Goal: Task Accomplishment & Management: Use online tool/utility

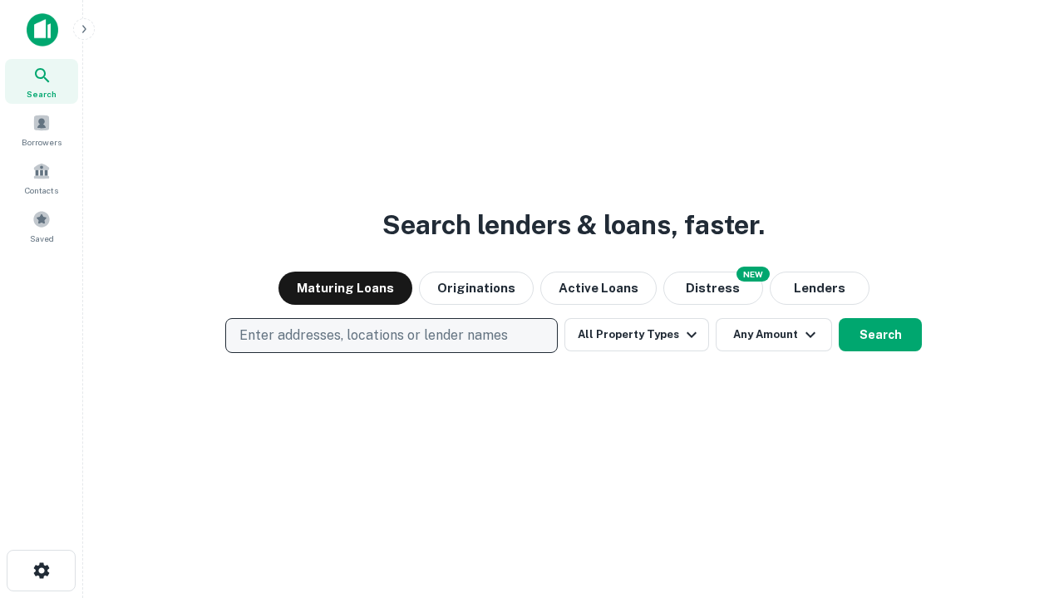
click at [391, 336] on p "Enter addresses, locations or lender names" at bounding box center [373, 336] width 268 height 20
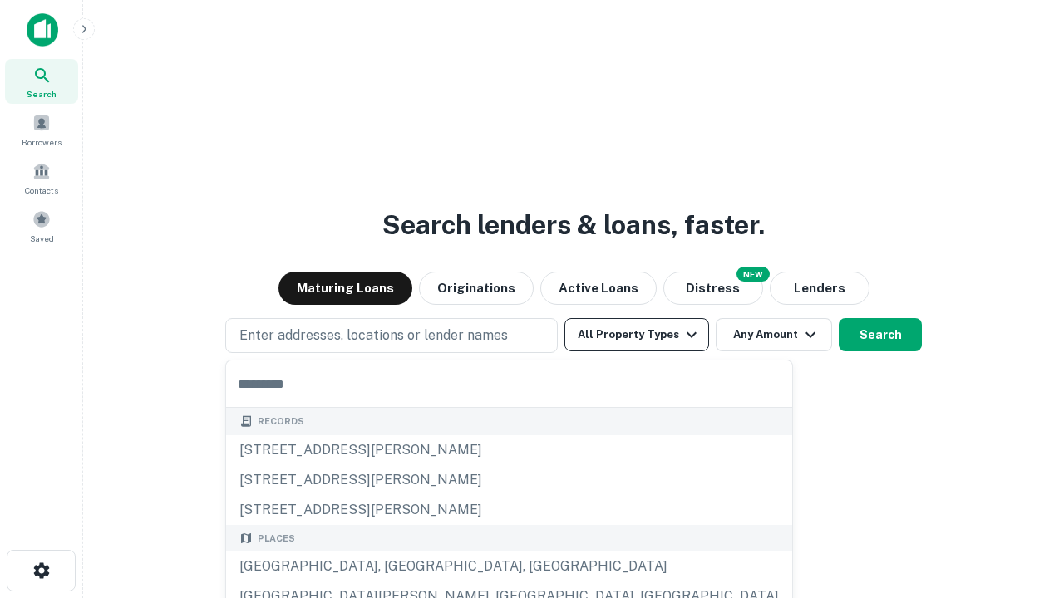
click at [637, 335] on button "All Property Types" at bounding box center [636, 334] width 145 height 33
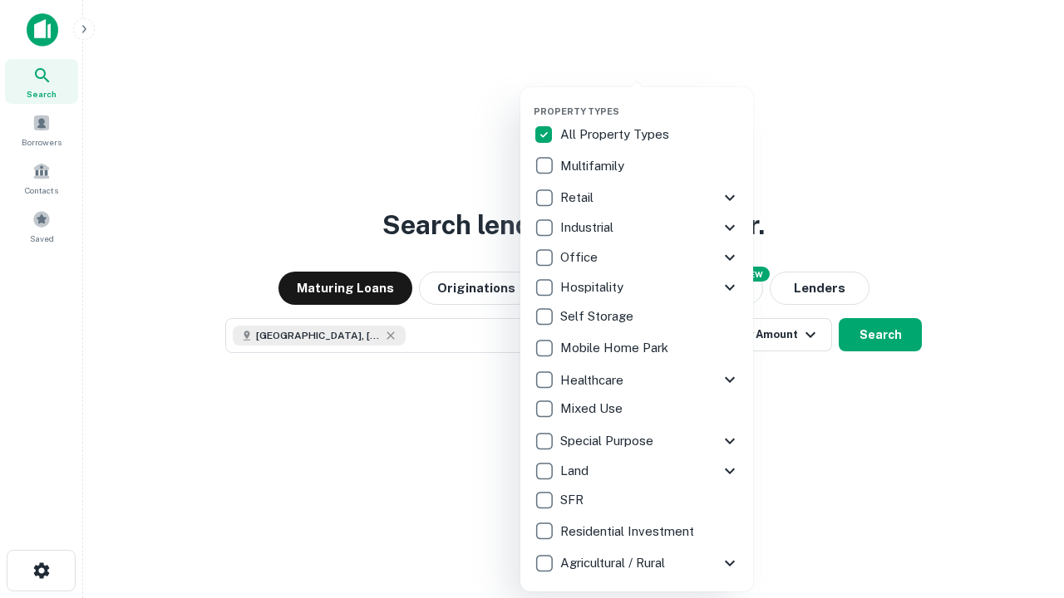
click at [650, 101] on button "button" at bounding box center [649, 101] width 233 height 1
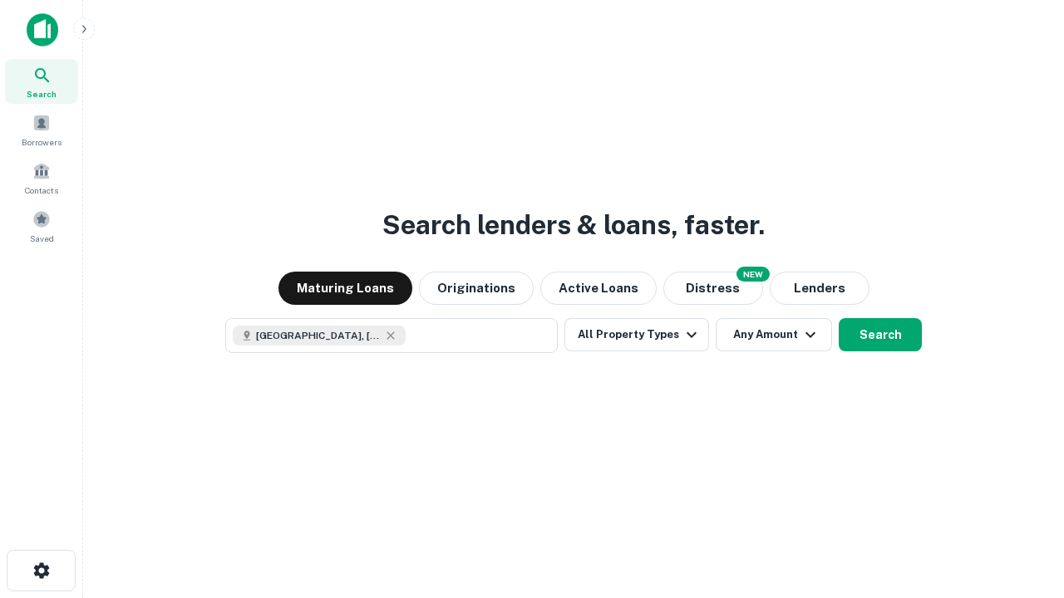
scroll to position [27, 0]
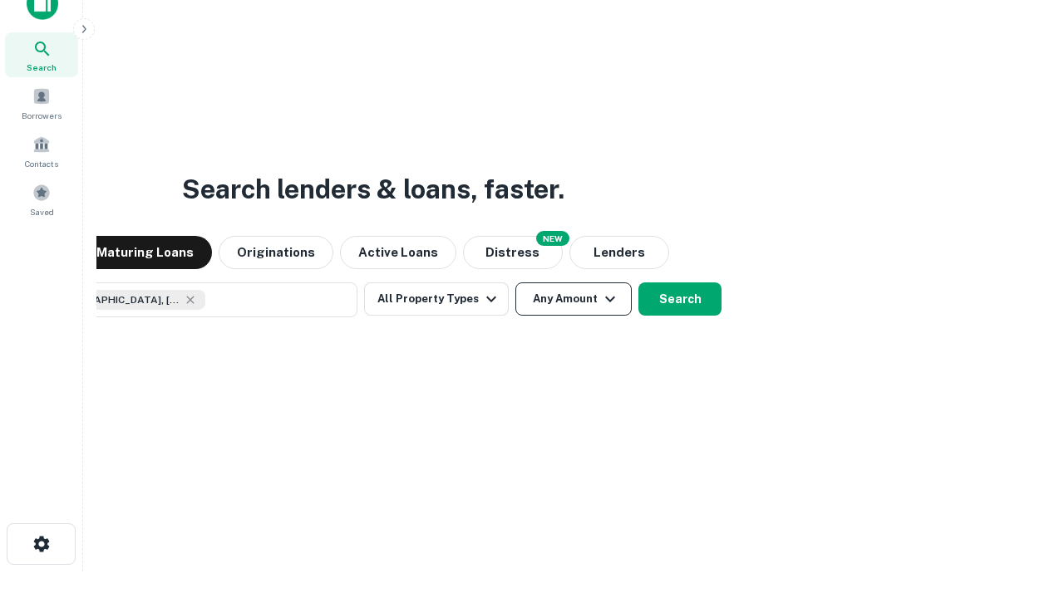
click at [515, 283] on button "Any Amount" at bounding box center [573, 299] width 116 height 33
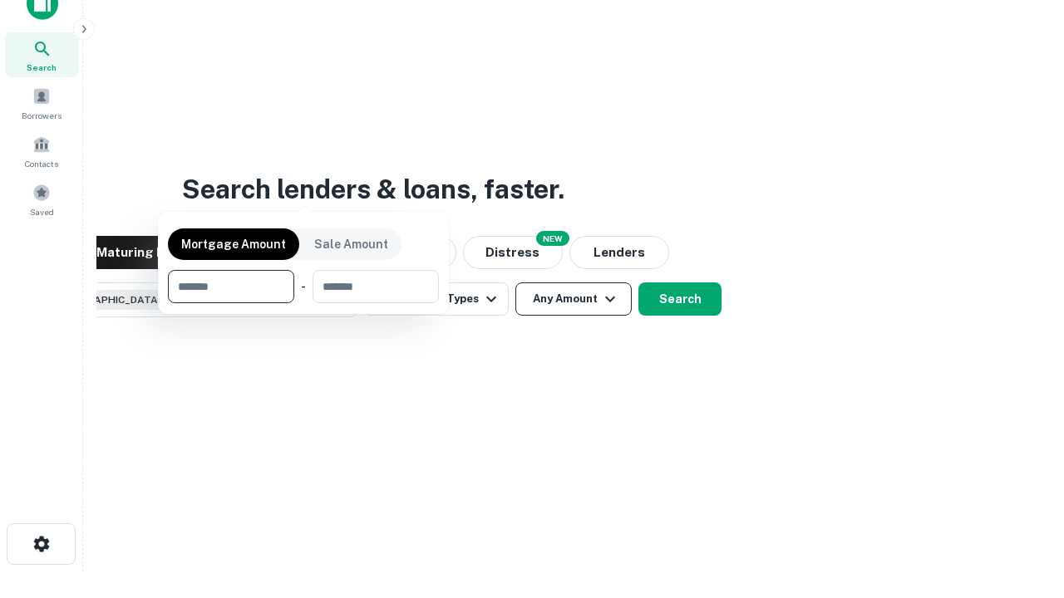
scroll to position [120, 470]
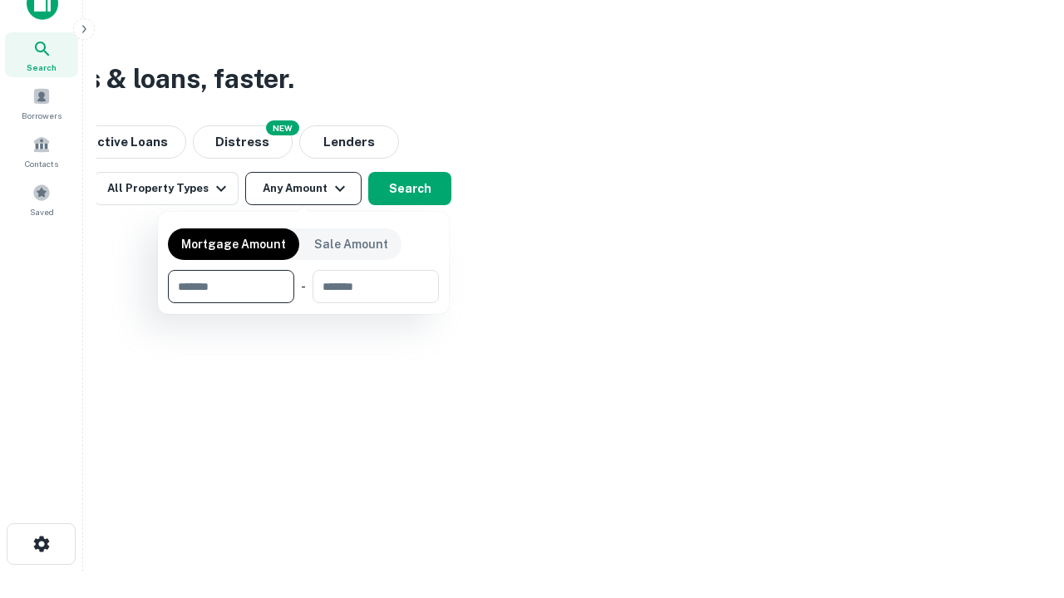
type input "*******"
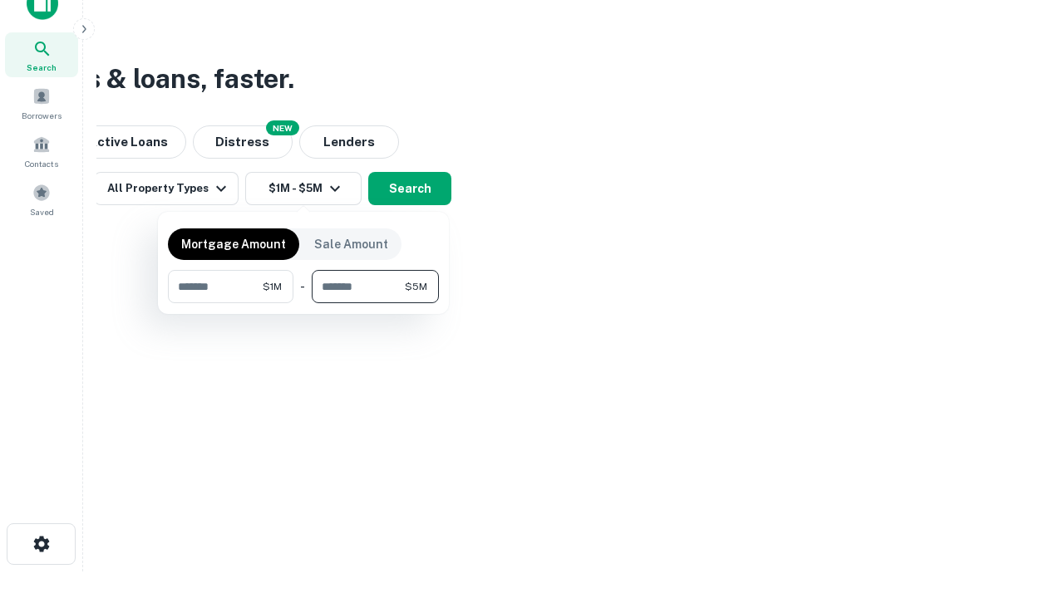
type input "*******"
click at [303, 303] on button "button" at bounding box center [303, 303] width 271 height 1
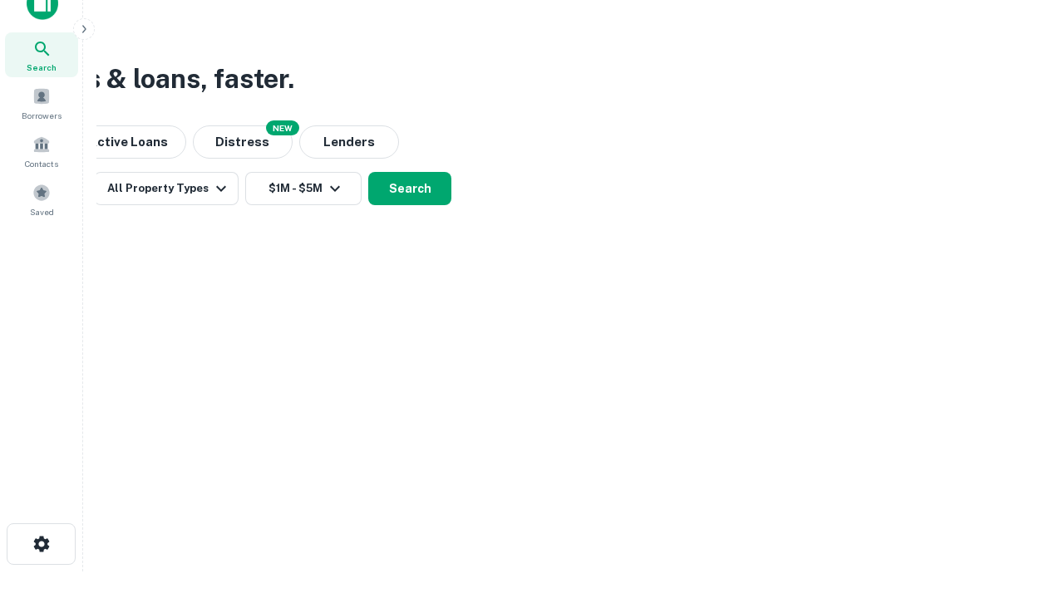
scroll to position [27, 0]
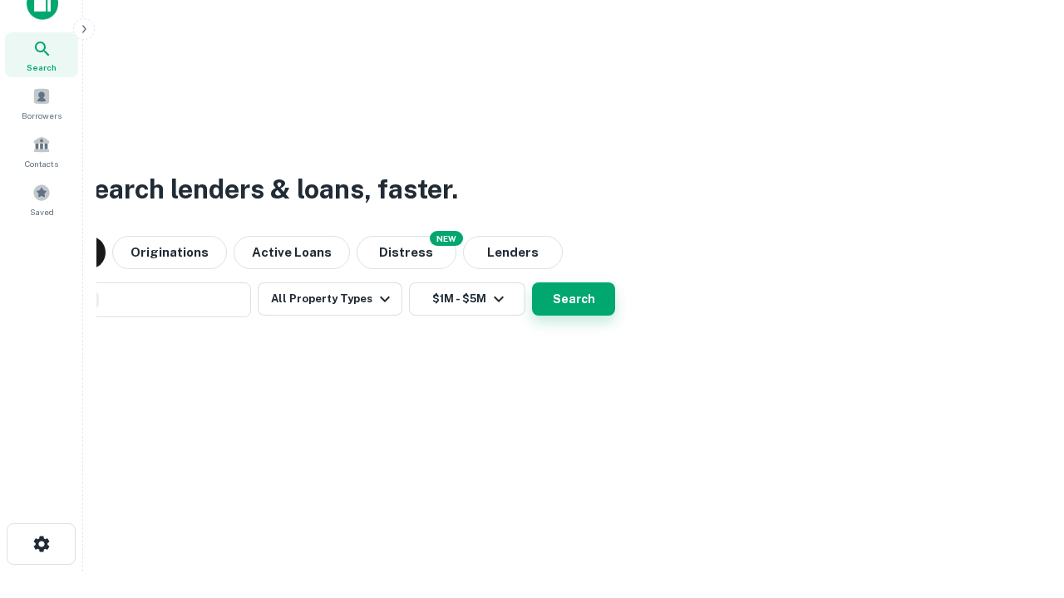
click at [532, 283] on button "Search" at bounding box center [573, 299] width 83 height 33
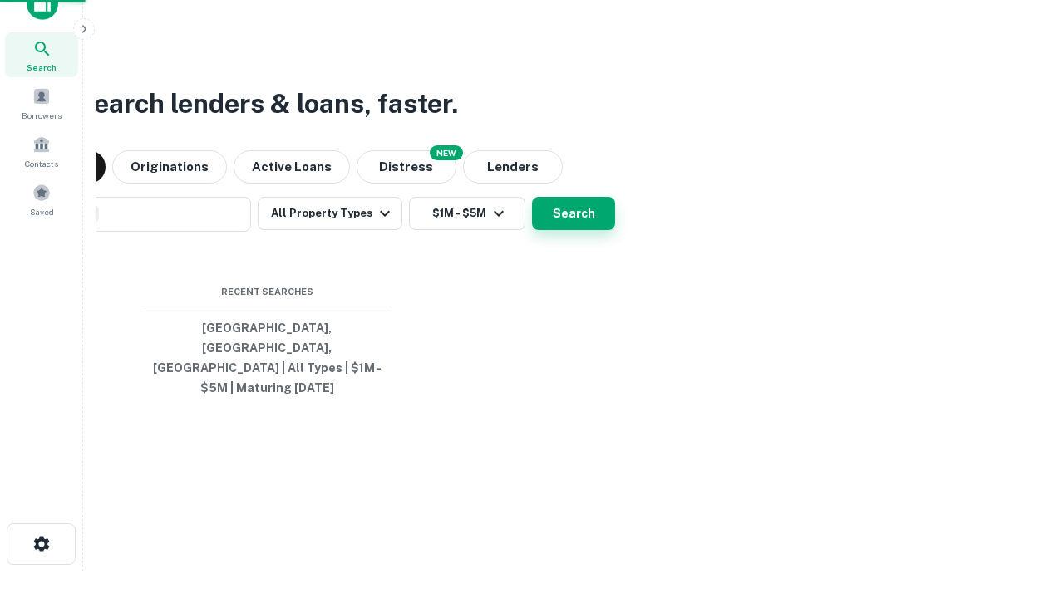
scroll to position [54, 470]
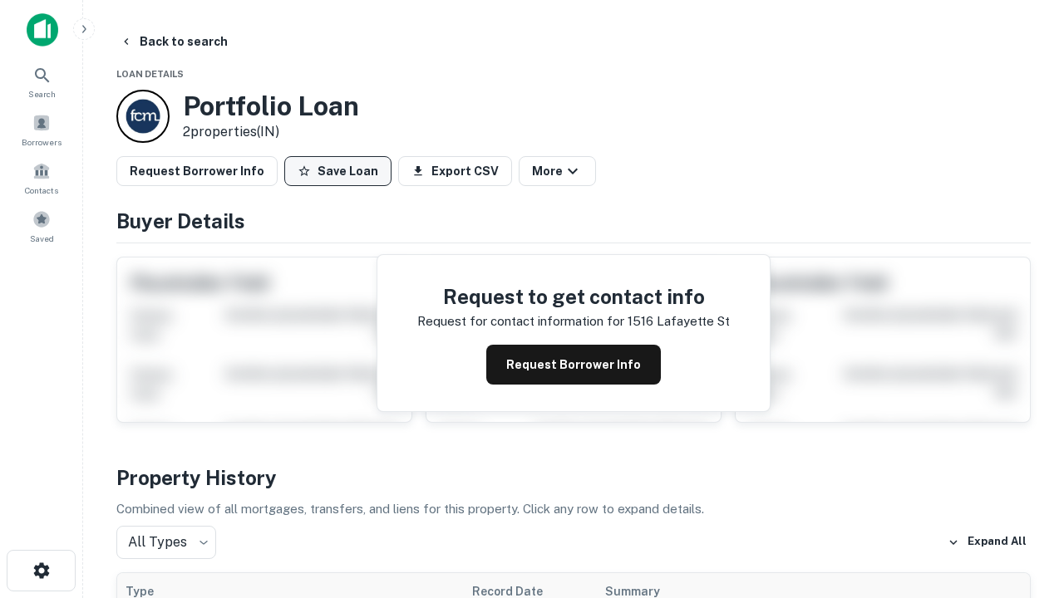
click at [337, 171] on button "Save Loan" at bounding box center [337, 171] width 107 height 30
click at [342, 171] on button "Loan Saved" at bounding box center [341, 171] width 115 height 30
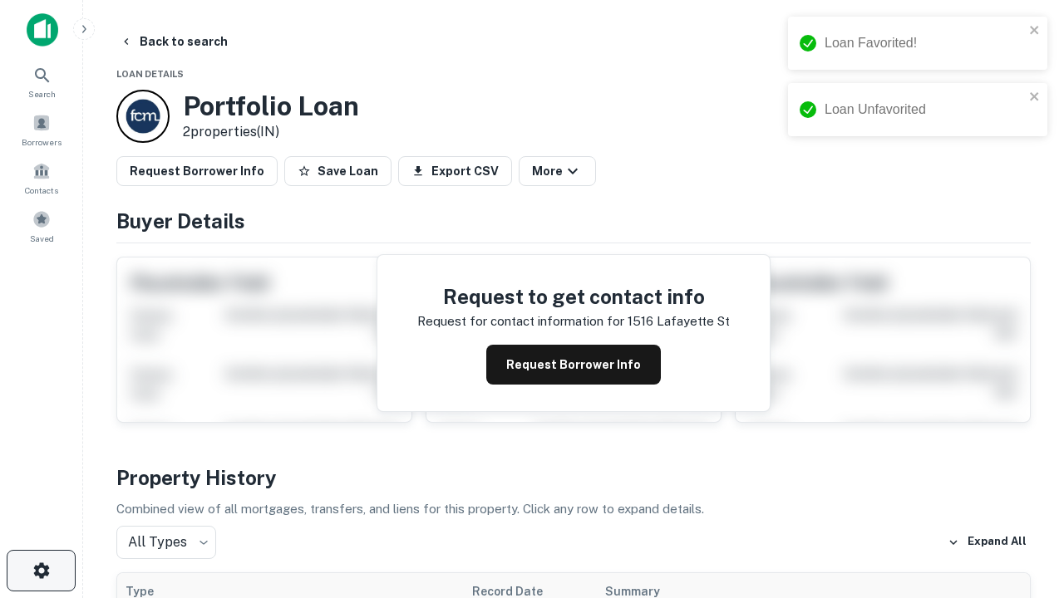
click at [41, 571] on icon "button" at bounding box center [42, 571] width 20 height 20
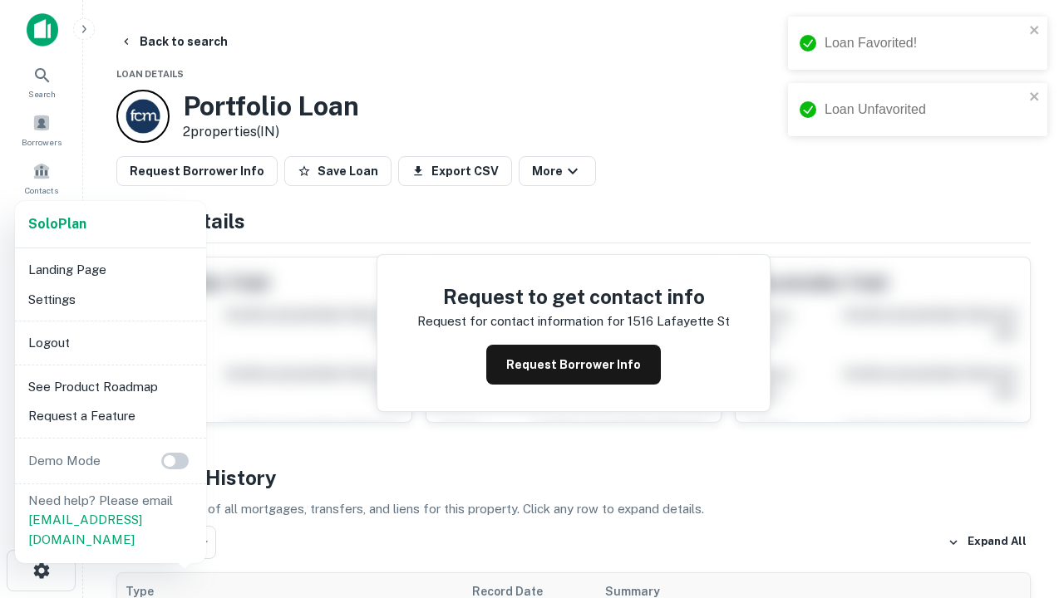
click at [110, 342] on li "Logout" at bounding box center [111, 343] width 178 height 30
